Goal: Book appointment/travel/reservation

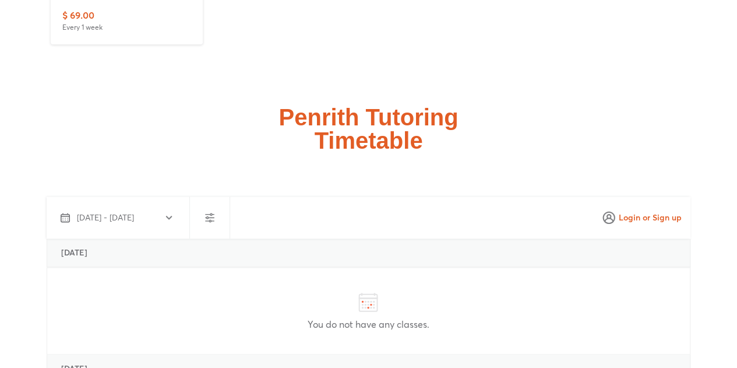
scroll to position [2855, 0]
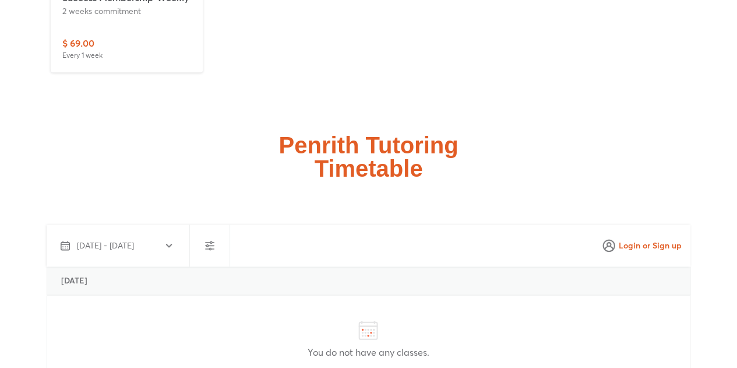
click at [134, 239] on span "[DATE] - [DATE]" at bounding box center [105, 245] width 57 height 12
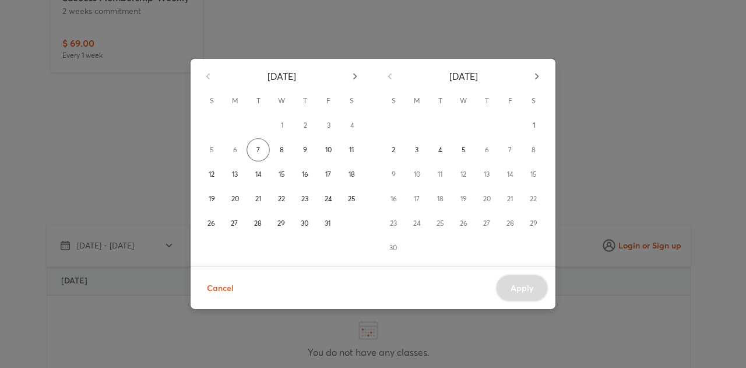
click at [234, 152] on div "6" at bounding box center [234, 149] width 23 height 23
click at [326, 173] on span "17" at bounding box center [328, 174] width 6 height 12
click at [505, 284] on div "Cancel Apply" at bounding box center [373, 287] width 365 height 43
click at [350, 198] on span "25" at bounding box center [352, 199] width 8 height 12
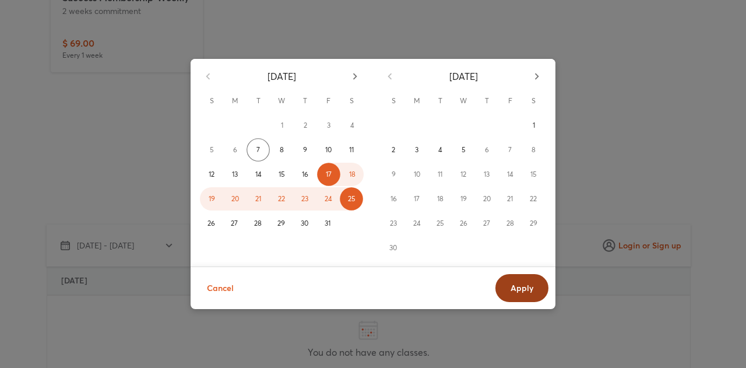
click at [519, 287] on span "Apply" at bounding box center [521, 288] width 23 height 12
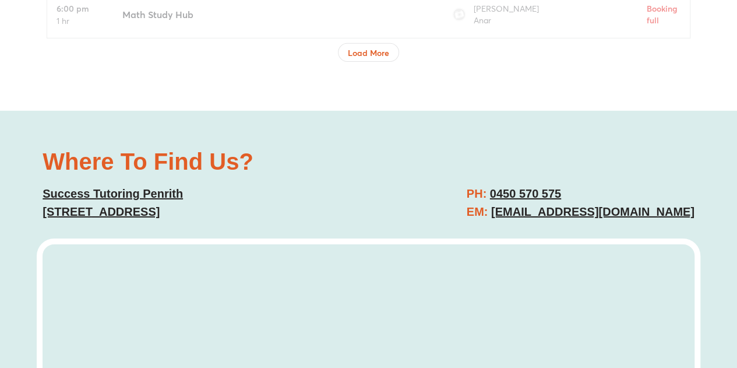
scroll to position [4137, 0]
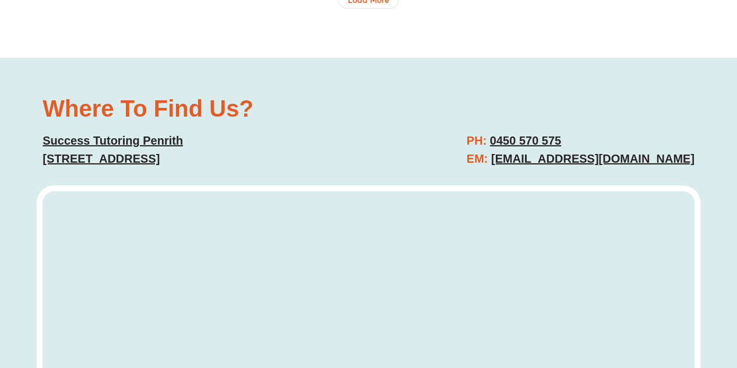
drag, startPoint x: 346, startPoint y: 96, endPoint x: 82, endPoint y: 101, distance: 264.0
click at [44, 132] on p "Success [STREET_ADDRESS]" at bounding box center [200, 150] width 314 height 36
click at [402, 126] on div "PH: [PHONE_NUMBER] EM: [EMAIL_ADDRESS][DOMAIN_NAME]" at bounding box center [538, 150] width 326 height 48
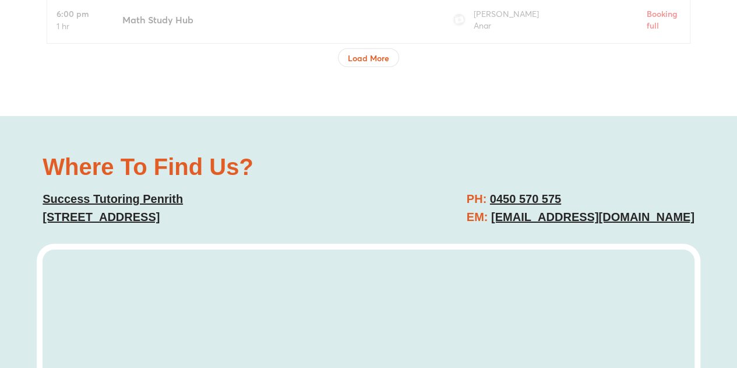
drag, startPoint x: 354, startPoint y: 157, endPoint x: 40, endPoint y: 132, distance: 315.0
click at [40, 149] on div "Where To Find Us? Success [STREET_ADDRESS]" at bounding box center [200, 190] width 326 height 83
click at [371, 149] on div "Where To Find Us? Success [STREET_ADDRESS] PH: [PHONE_NUMBER] EM: [EMAIL_ADDRES…" at bounding box center [369, 190] width 664 height 83
drag, startPoint x: 342, startPoint y: 149, endPoint x: 48, endPoint y: 102, distance: 298.0
click at [48, 149] on div "Where To Find Us? Success [STREET_ADDRESS]" at bounding box center [200, 190] width 326 height 83
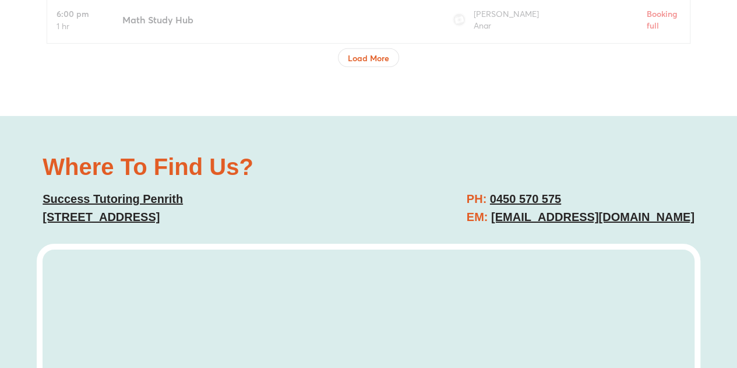
click at [334, 155] on h2 "Where To Find Us?" at bounding box center [200, 166] width 314 height 23
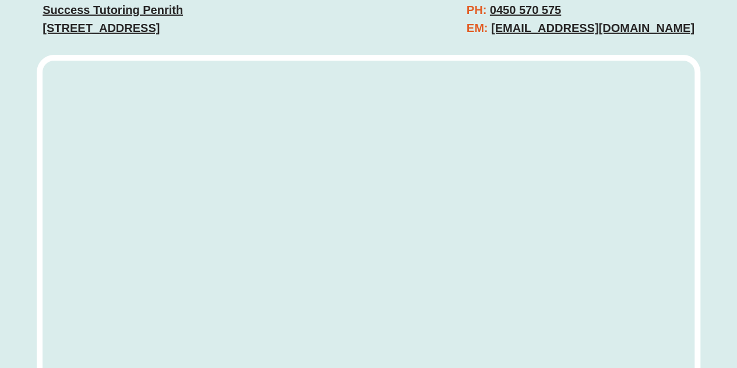
scroll to position [4137, 0]
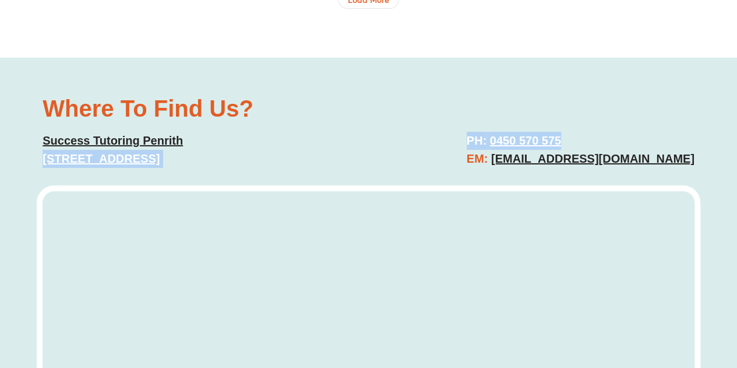
drag, startPoint x: 381, startPoint y: 90, endPoint x: 136, endPoint y: 77, distance: 245.7
click at [33, 104] on div "Where To Find Us? Success [STREET_ADDRESS] PH: [PHONE_NUMBER] EM: [EMAIL_ADDRES…" at bounding box center [368, 336] width 737 height 557
click at [386, 91] on div "Where To Find Us? Success [STREET_ADDRESS] PH: [PHONE_NUMBER] EM: [EMAIL_ADDRES…" at bounding box center [369, 132] width 664 height 83
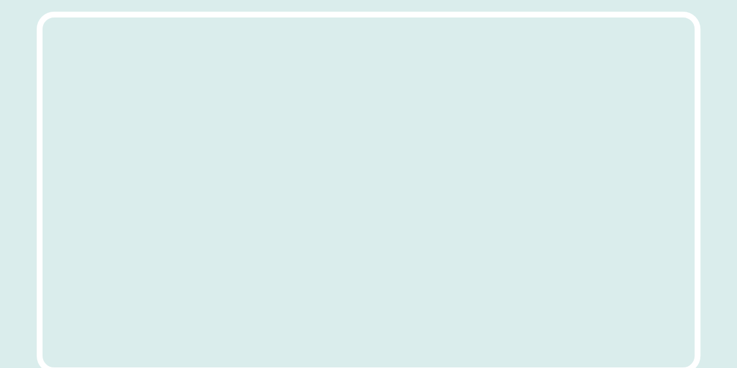
scroll to position [4312, 0]
drag, startPoint x: 714, startPoint y: 140, endPoint x: 718, endPoint y: 131, distance: 10.0
click at [718, 131] on div "Where To Find Us? Success [STREET_ADDRESS] PH: [PHONE_NUMBER] EM: [EMAIL_ADDRES…" at bounding box center [368, 161] width 737 height 557
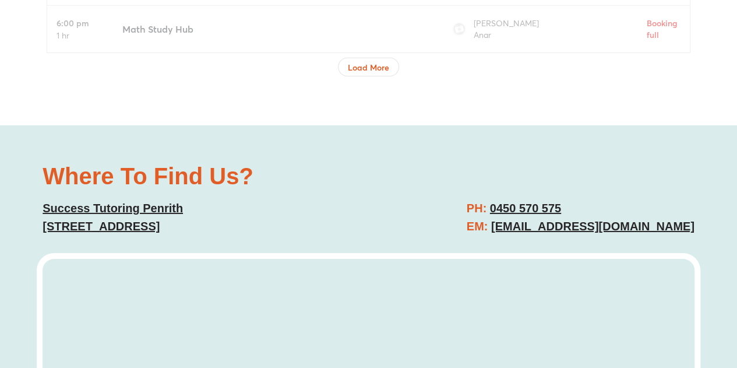
scroll to position [4085, 0]
